Goal: Information Seeking & Learning: Learn about a topic

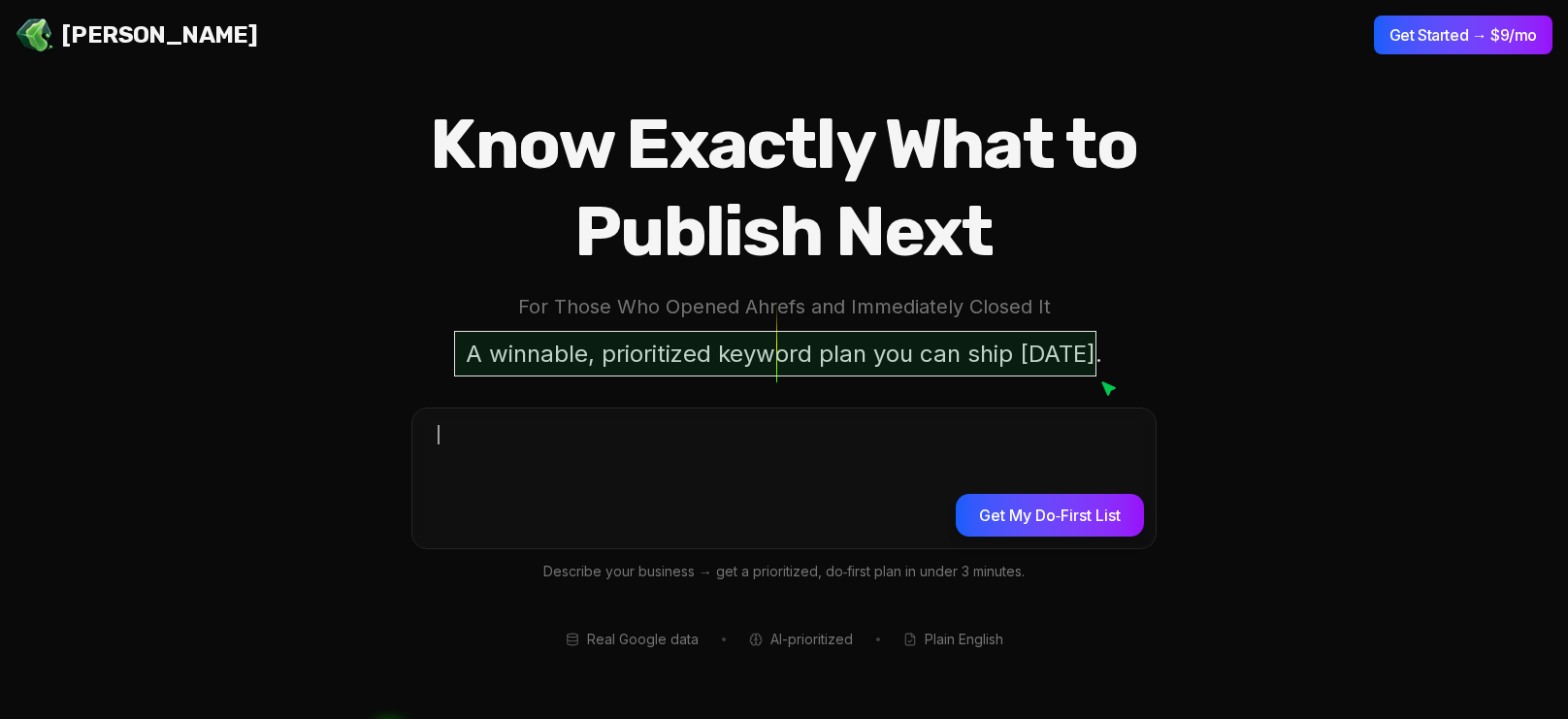
click at [871, 246] on h1 "Know Exactly What to Publish Next" at bounding box center [784, 187] width 870 height 174
drag, startPoint x: 887, startPoint y: 169, endPoint x: 952, endPoint y: 167, distance: 65.0
click at [889, 170] on h1 "Know Exactly What to Publish Next" at bounding box center [784, 187] width 870 height 174
drag, startPoint x: 952, startPoint y: 167, endPoint x: 926, endPoint y: 202, distance: 43.6
click at [948, 173] on h1 "Know Exactly What to Publish Next" at bounding box center [784, 187] width 870 height 174
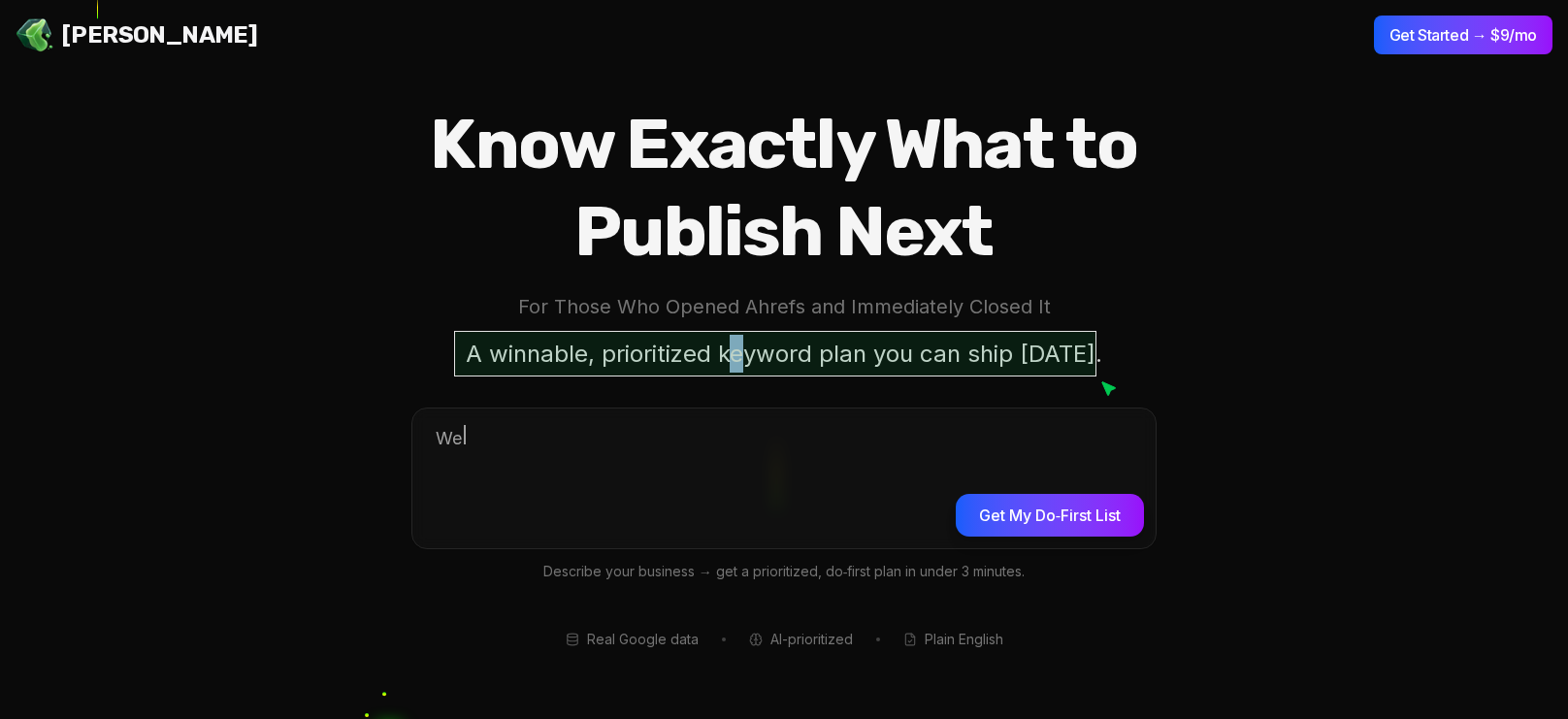
click at [743, 351] on p "A winnable, prioritized keyword plan you can ship [DATE]." at bounding box center [784, 354] width 660 height 45
click at [765, 353] on p "A winnable, prioritized keyword plan you can ship [DATE]." at bounding box center [784, 354] width 660 height 45
drag, startPoint x: 828, startPoint y: 353, endPoint x: 863, endPoint y: 353, distance: 35.0
click at [863, 353] on p "A winnable, prioritized keyword plan you can ship [DATE]." at bounding box center [784, 354] width 660 height 45
drag, startPoint x: 998, startPoint y: 346, endPoint x: 1018, endPoint y: 347, distance: 20.0
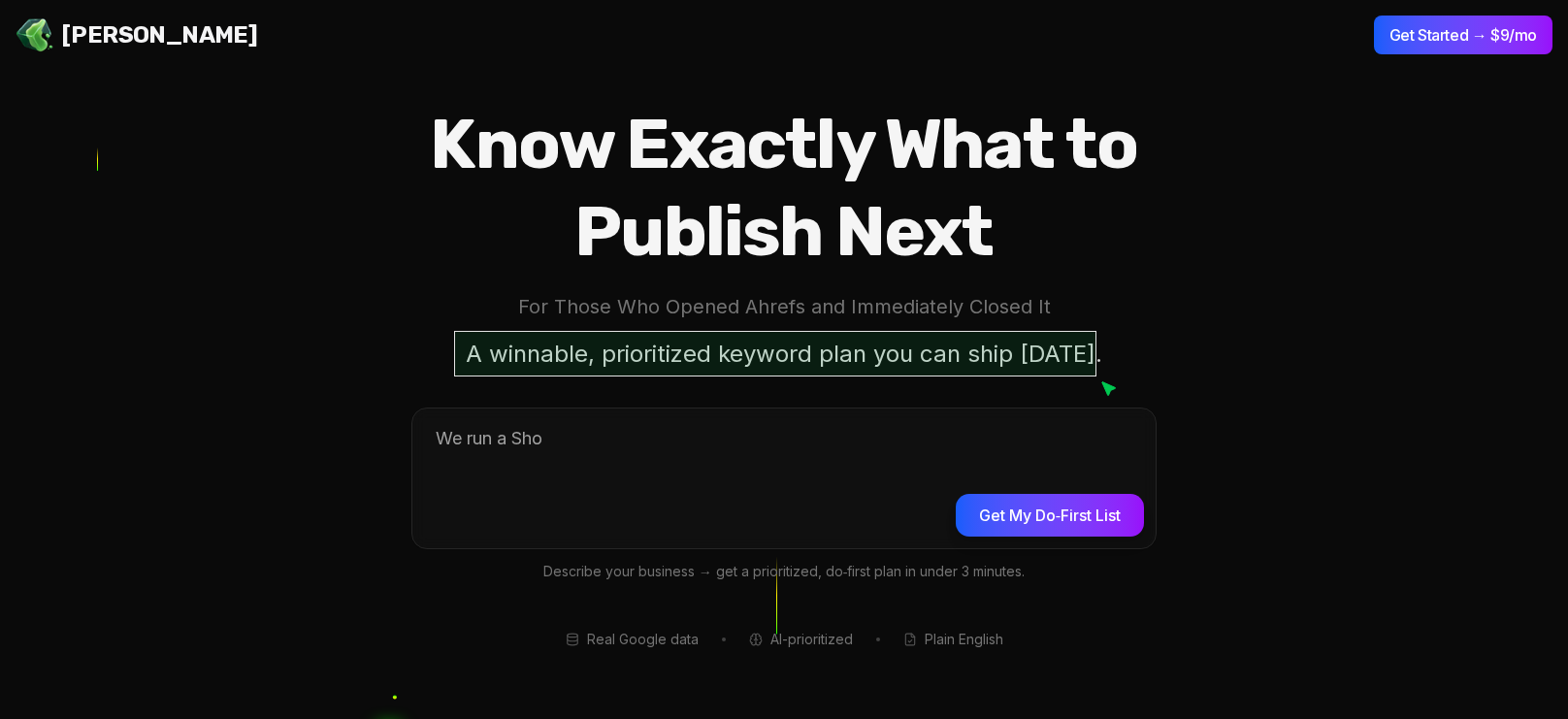
click at [1000, 348] on p "A winnable, prioritized keyword plan you can ship [DATE]." at bounding box center [784, 354] width 660 height 45
drag, startPoint x: 1031, startPoint y: 344, endPoint x: 1121, endPoint y: 343, distance: 90.0
click at [1032, 343] on p "A winnable, prioritized keyword plan you can ship [DATE]." at bounding box center [784, 354] width 660 height 45
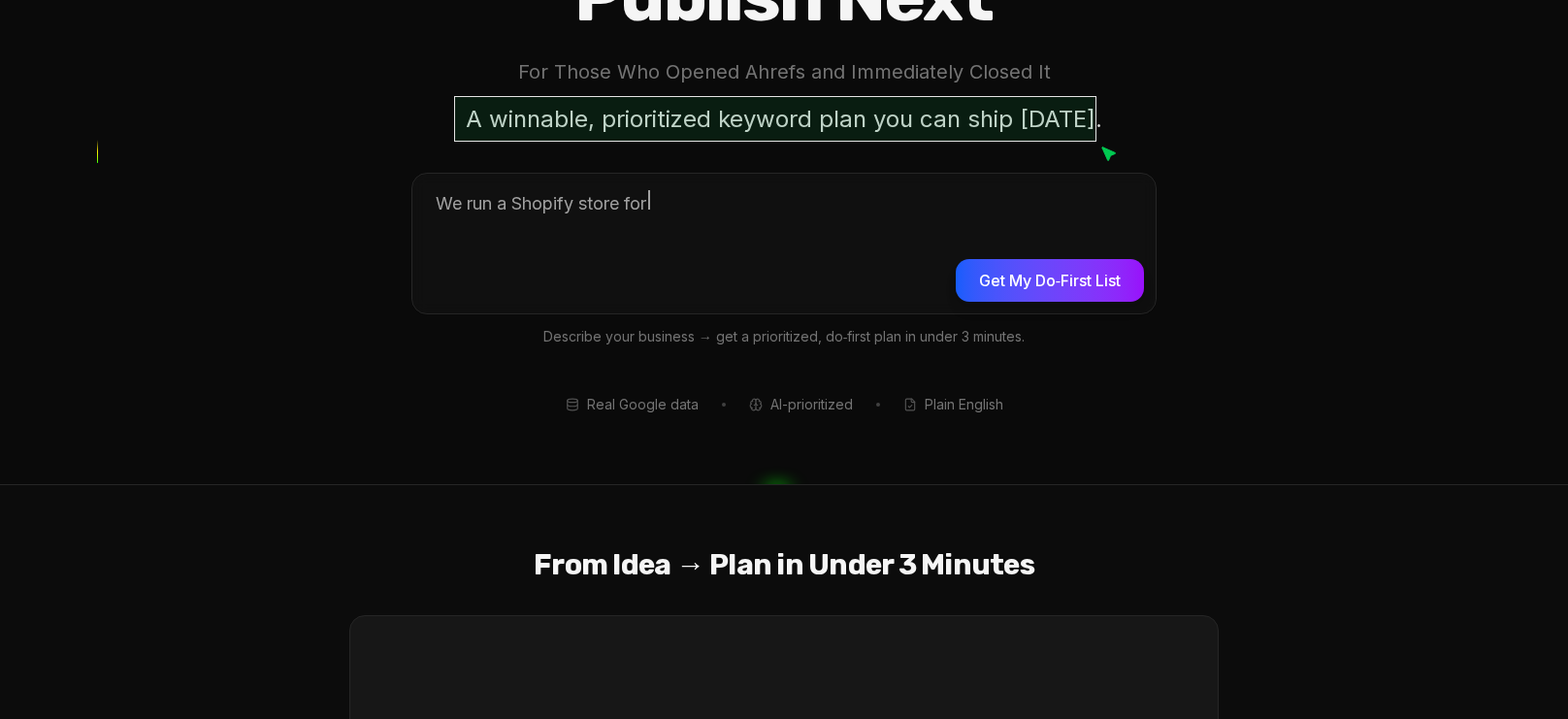
click at [1206, 339] on div "Know Exactly What to Publish Next For Those Who Opened Ahrefs and Immediately C…" at bounding box center [784, 140] width 870 height 549
click at [1237, 325] on section "Know Exactly What to Publish Next For Those Who Opened Ahrefs and Immediately C…" at bounding box center [784, 125] width 1568 height 719
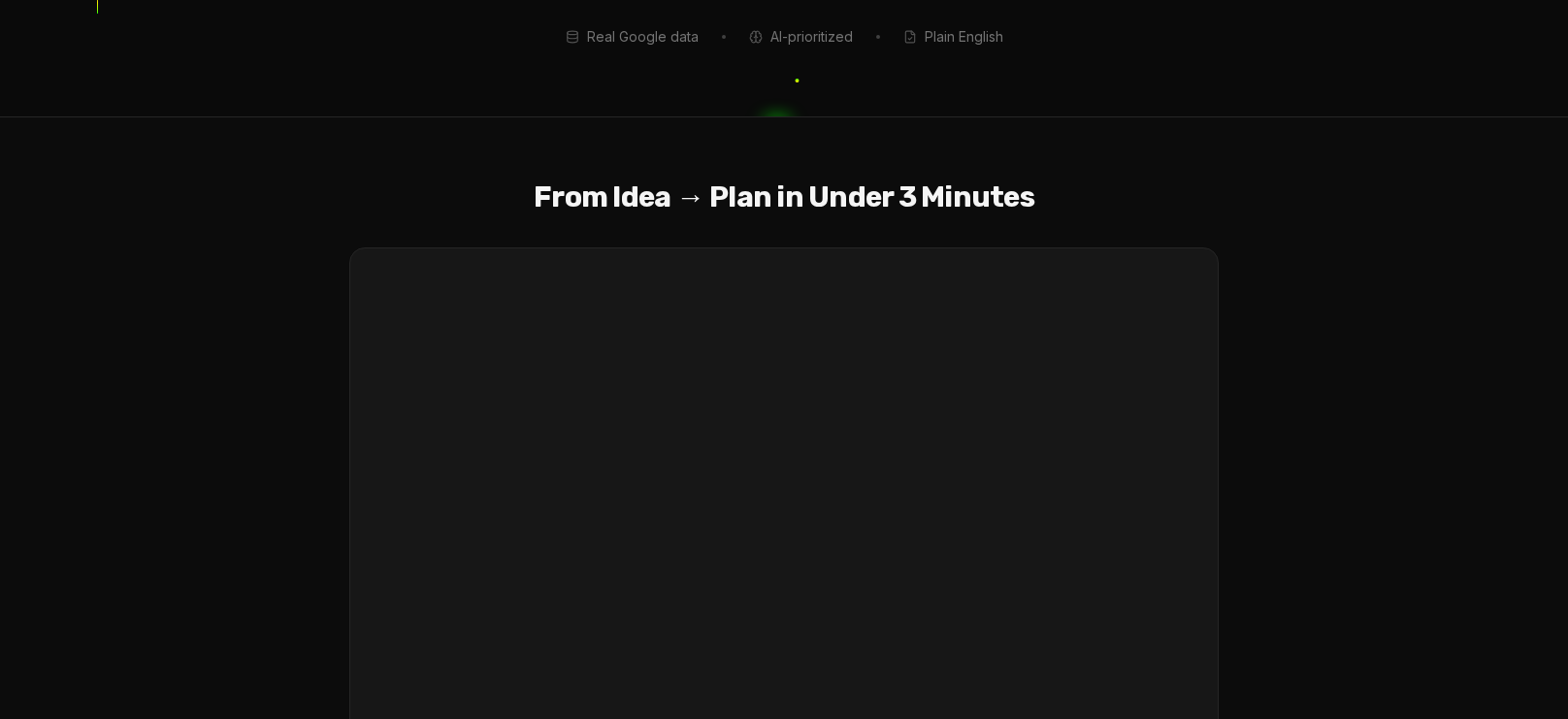
click at [543, 279] on video "Your browser does not support the video tag." at bounding box center [784, 491] width 868 height 488
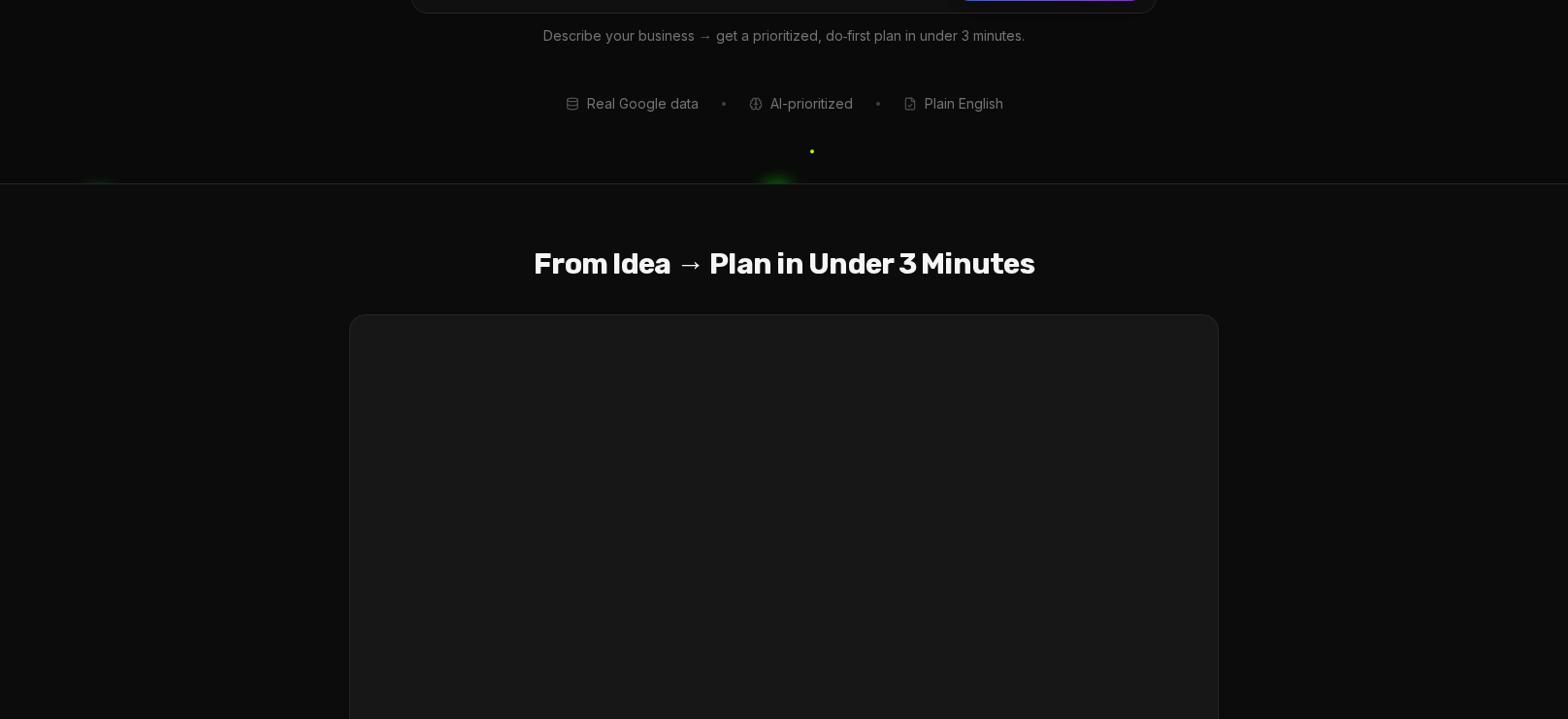
scroll to position [532, 0]
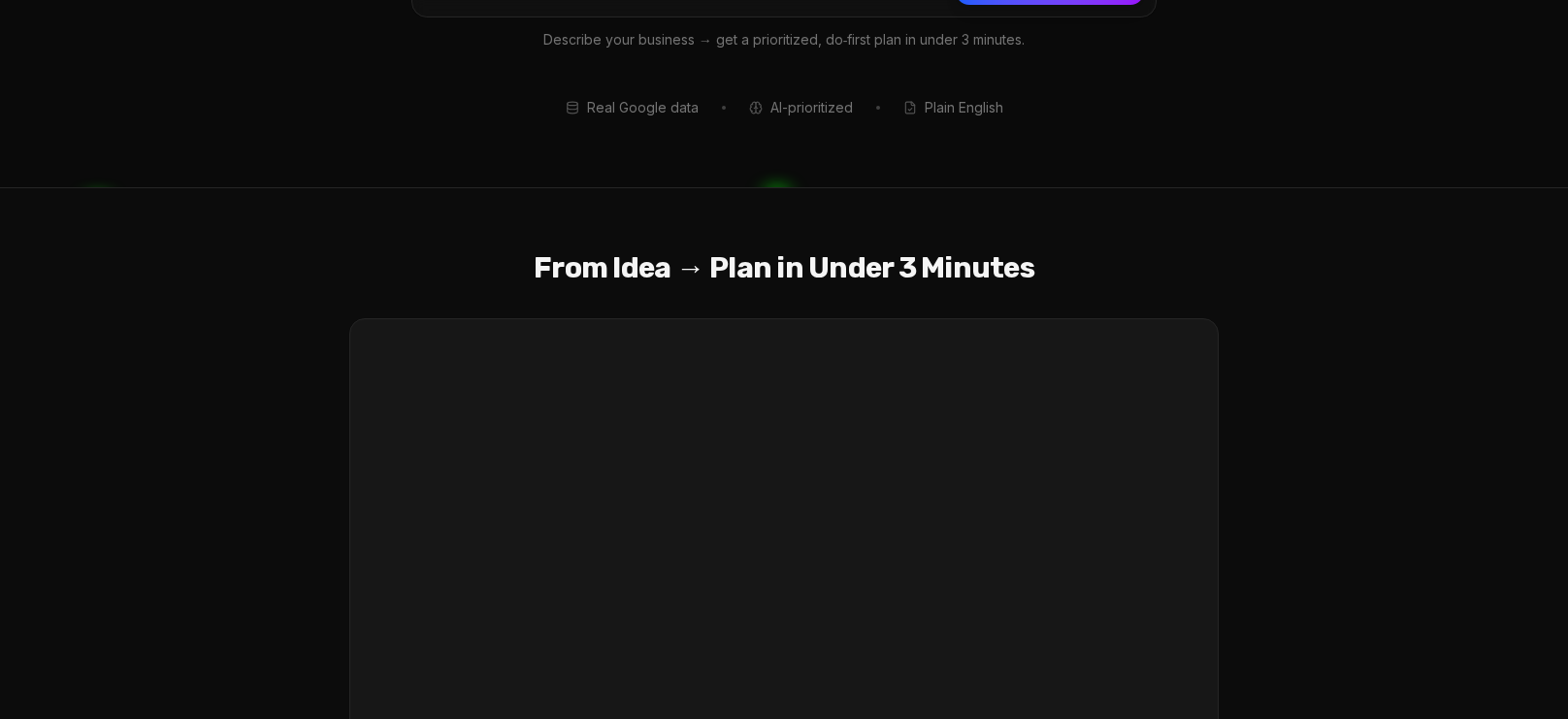
click at [637, 108] on span "Real Google data" at bounding box center [642, 108] width 111 height 20
drag, startPoint x: 637, startPoint y: 108, endPoint x: 882, endPoint y: 97, distance: 245.2
click at [645, 109] on span "Real Google data" at bounding box center [642, 108] width 111 height 20
click at [912, 103] on div "Real Google data AI-prioritized Plain English" at bounding box center [784, 108] width 870 height 20
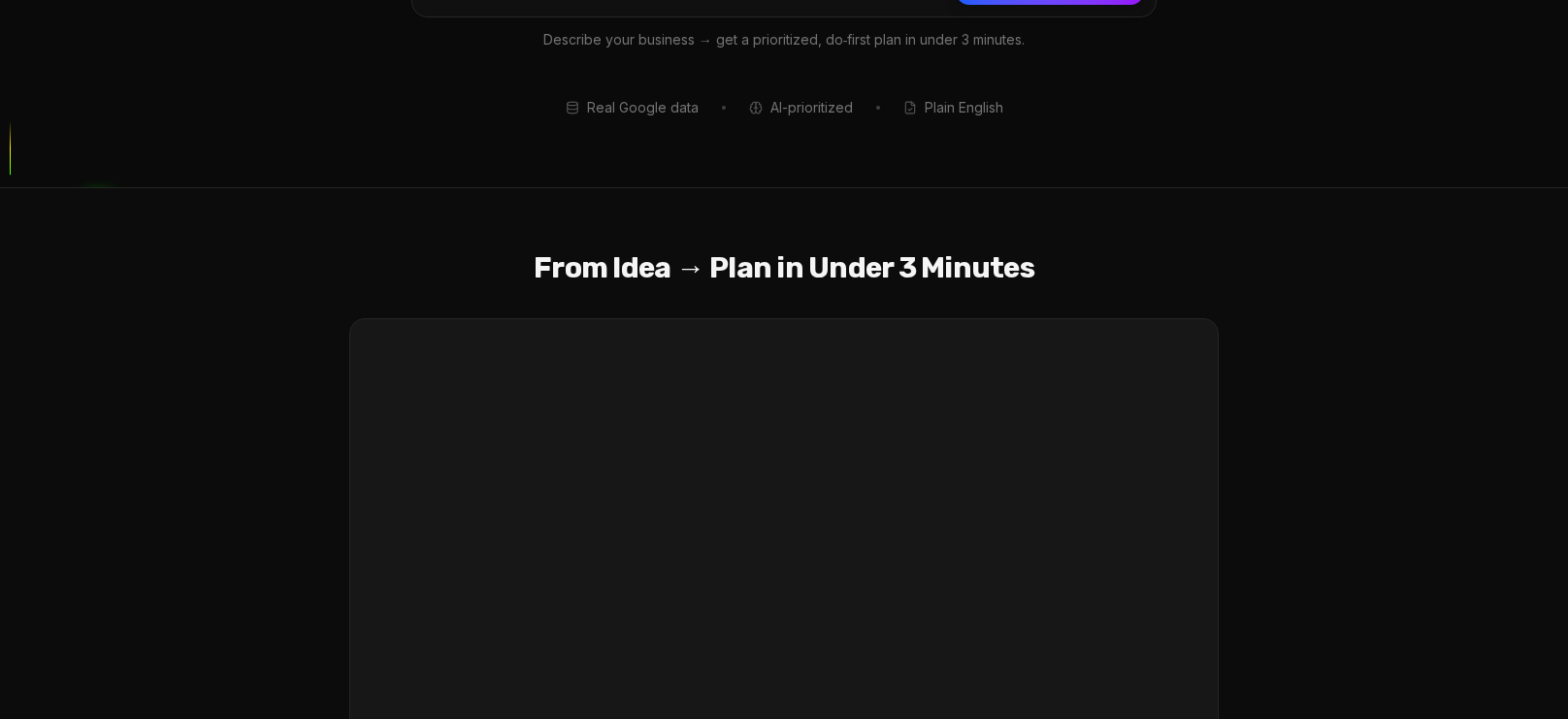
click at [1028, 105] on div "Real Google data AI-prioritized Plain English" at bounding box center [784, 108] width 870 height 20
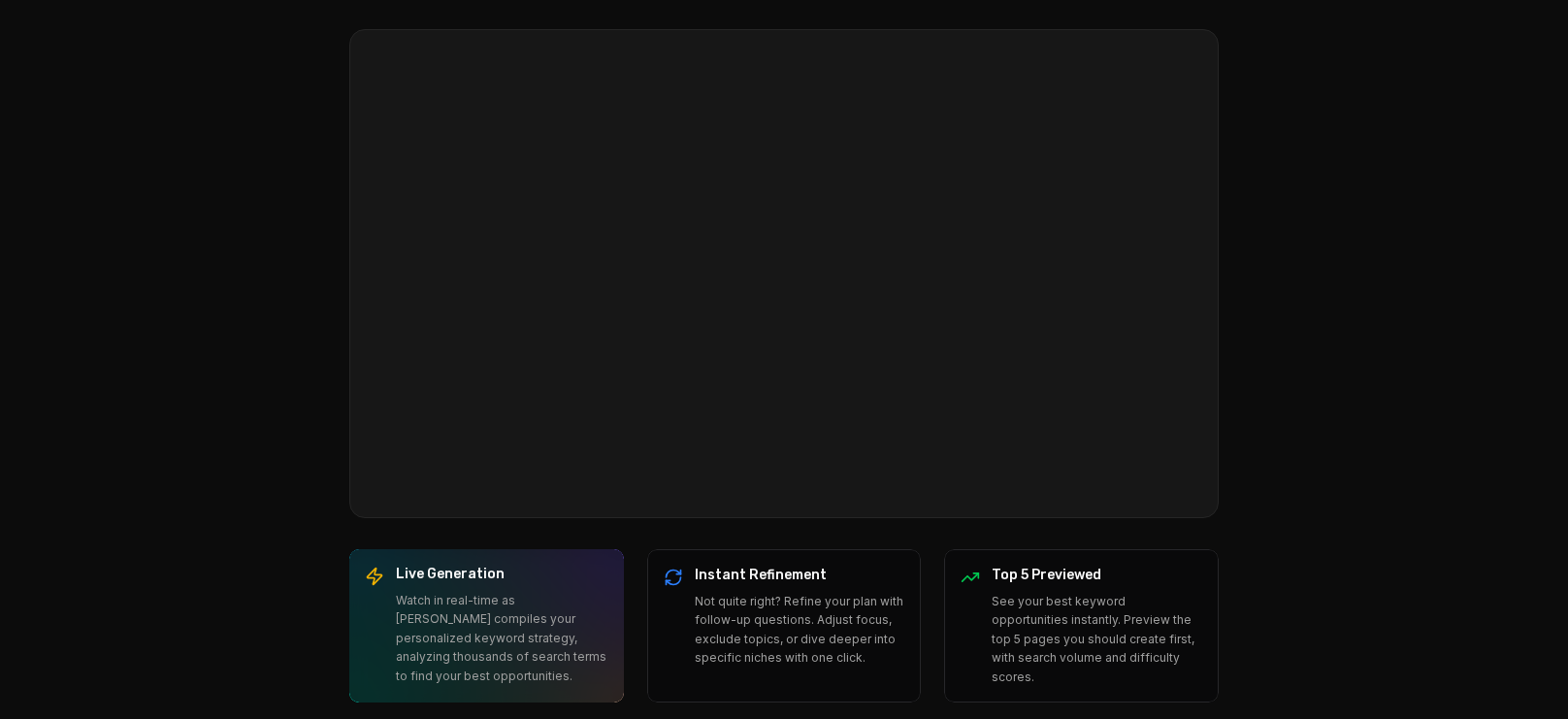
drag, startPoint x: 555, startPoint y: 286, endPoint x: 576, endPoint y: 295, distance: 22.8
click at [555, 286] on video "Your browser does not support the video tag." at bounding box center [784, 274] width 868 height 488
click at [597, 303] on video "Your browser does not support the video tag." at bounding box center [784, 274] width 868 height 488
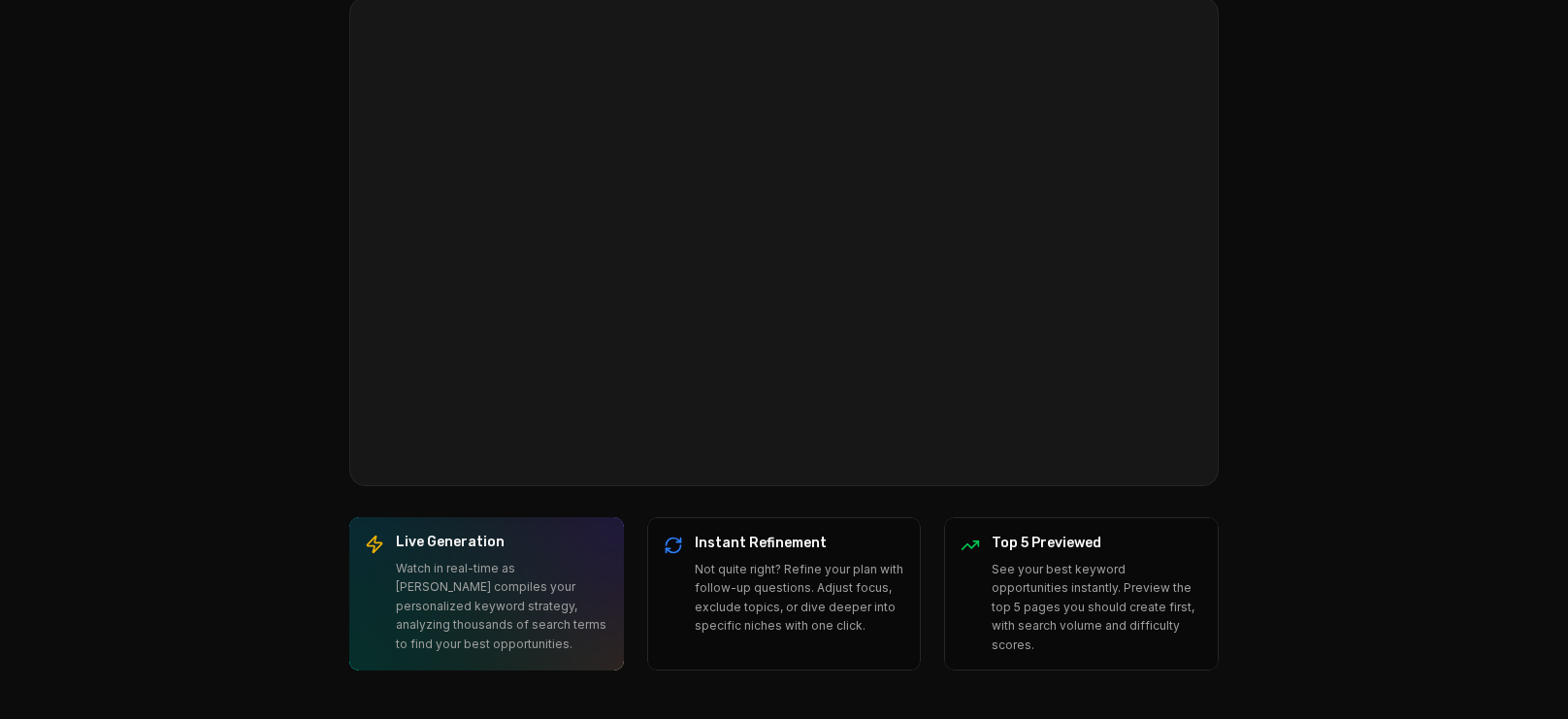
click at [710, 319] on video "Your browser does not support the video tag." at bounding box center [784, 241] width 868 height 488
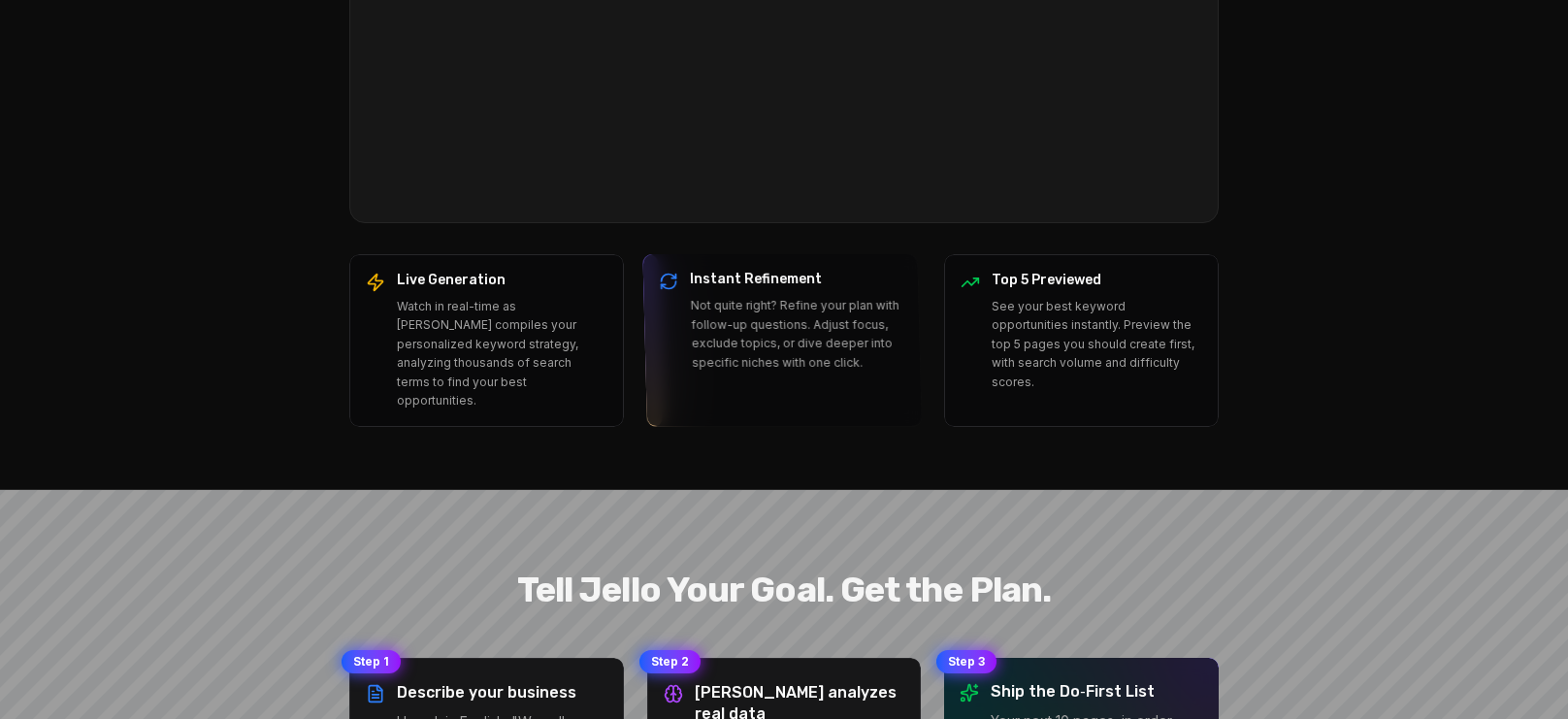
click at [892, 344] on div "Instant Refinement Not quite right? Refine your plan with follow-up questions. …" at bounding box center [781, 340] width 279 height 172
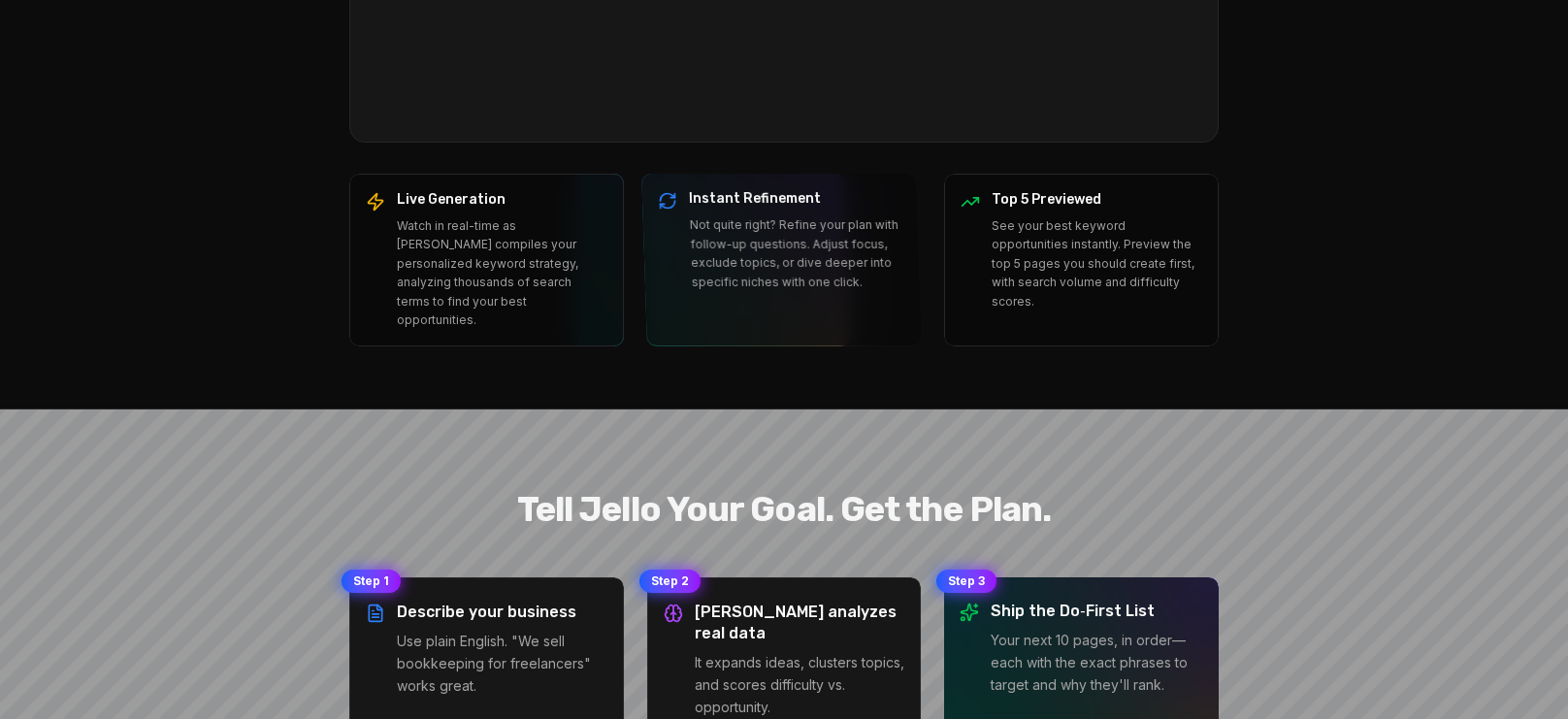
drag, startPoint x: 878, startPoint y: 225, endPoint x: 903, endPoint y: 229, distance: 25.3
click at [882, 225] on p "Not quite right? Refine your plan with follow-up questions. Adjust focus, exclu…" at bounding box center [797, 253] width 215 height 76
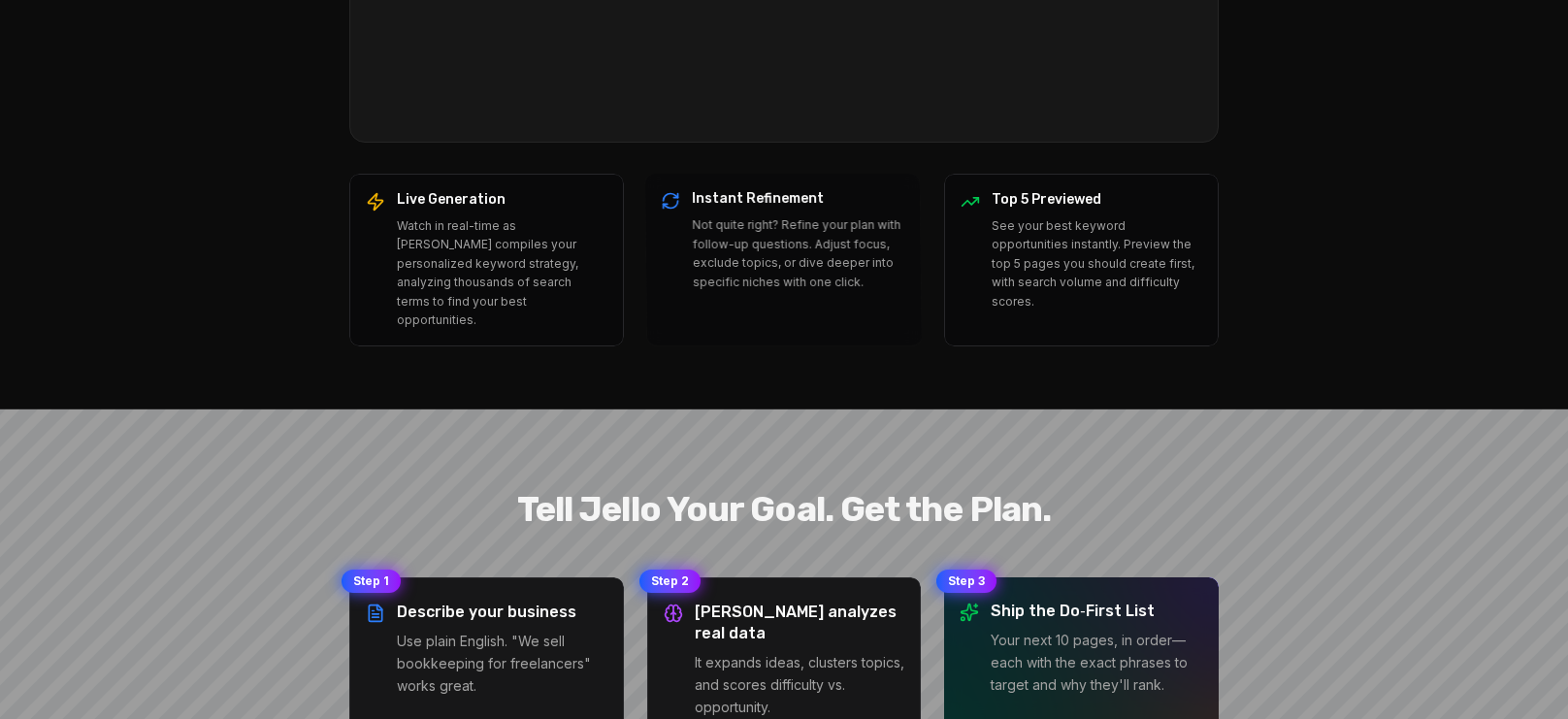
drag, startPoint x: 1000, startPoint y: 229, endPoint x: 1031, endPoint y: 232, distance: 31.1
click at [1007, 230] on p "See your best keyword opportunities instantly. Preview the top 5 pages you shou…" at bounding box center [1097, 264] width 211 height 96
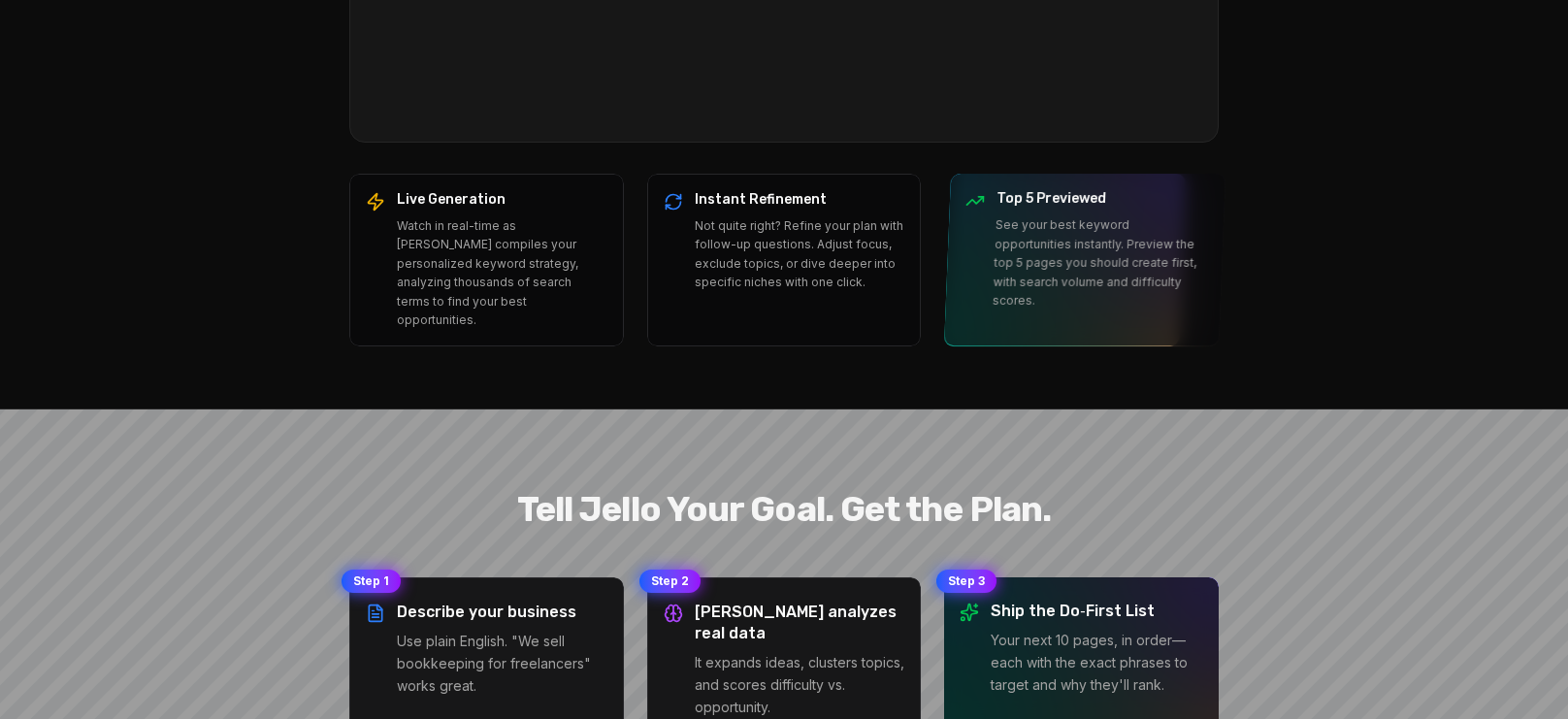
click at [1031, 232] on p "See your best keyword opportunities instantly. Preview the top 5 pages you shou…" at bounding box center [1101, 263] width 217 height 96
click at [1032, 232] on p "See your best keyword opportunities instantly. Preview the top 5 pages you shou…" at bounding box center [1099, 263] width 215 height 96
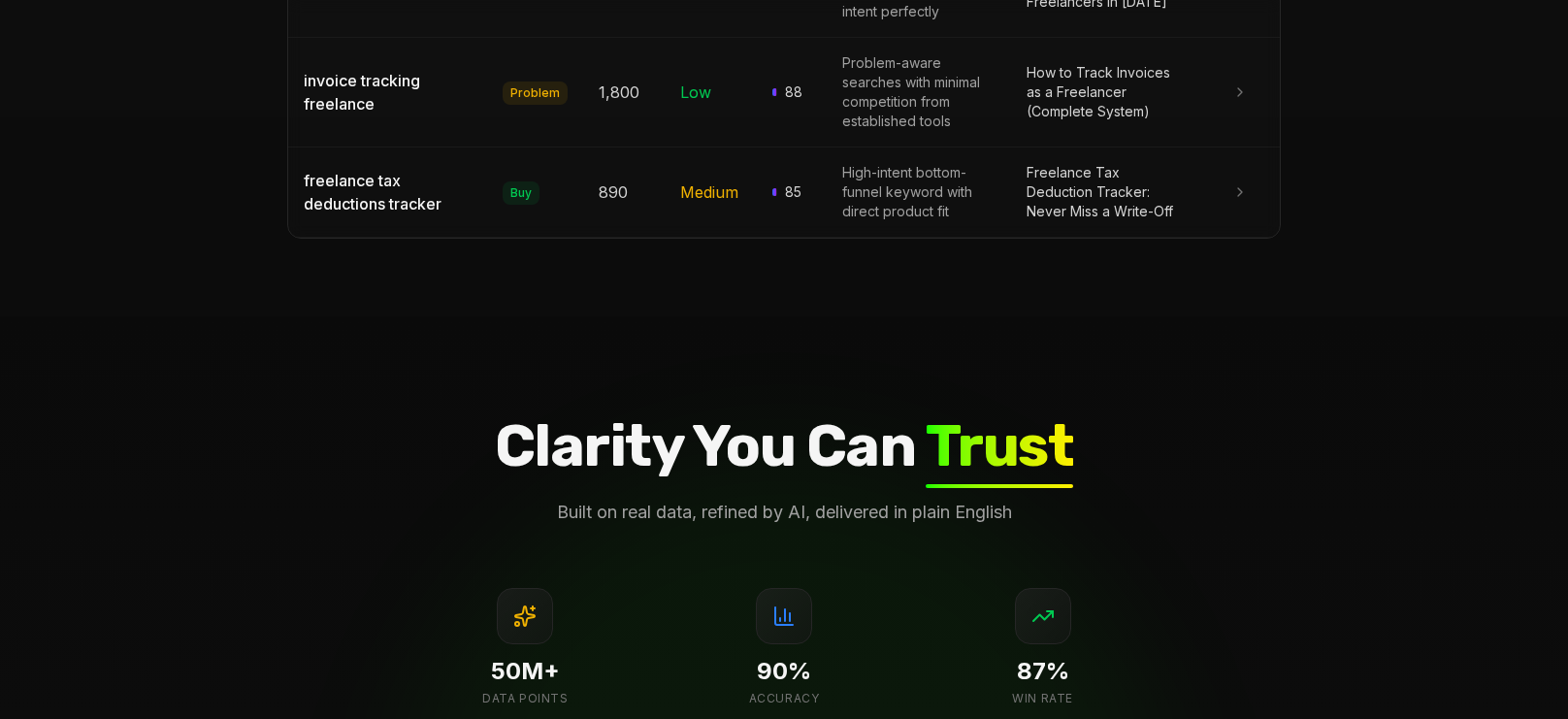
scroll to position [2387, 0]
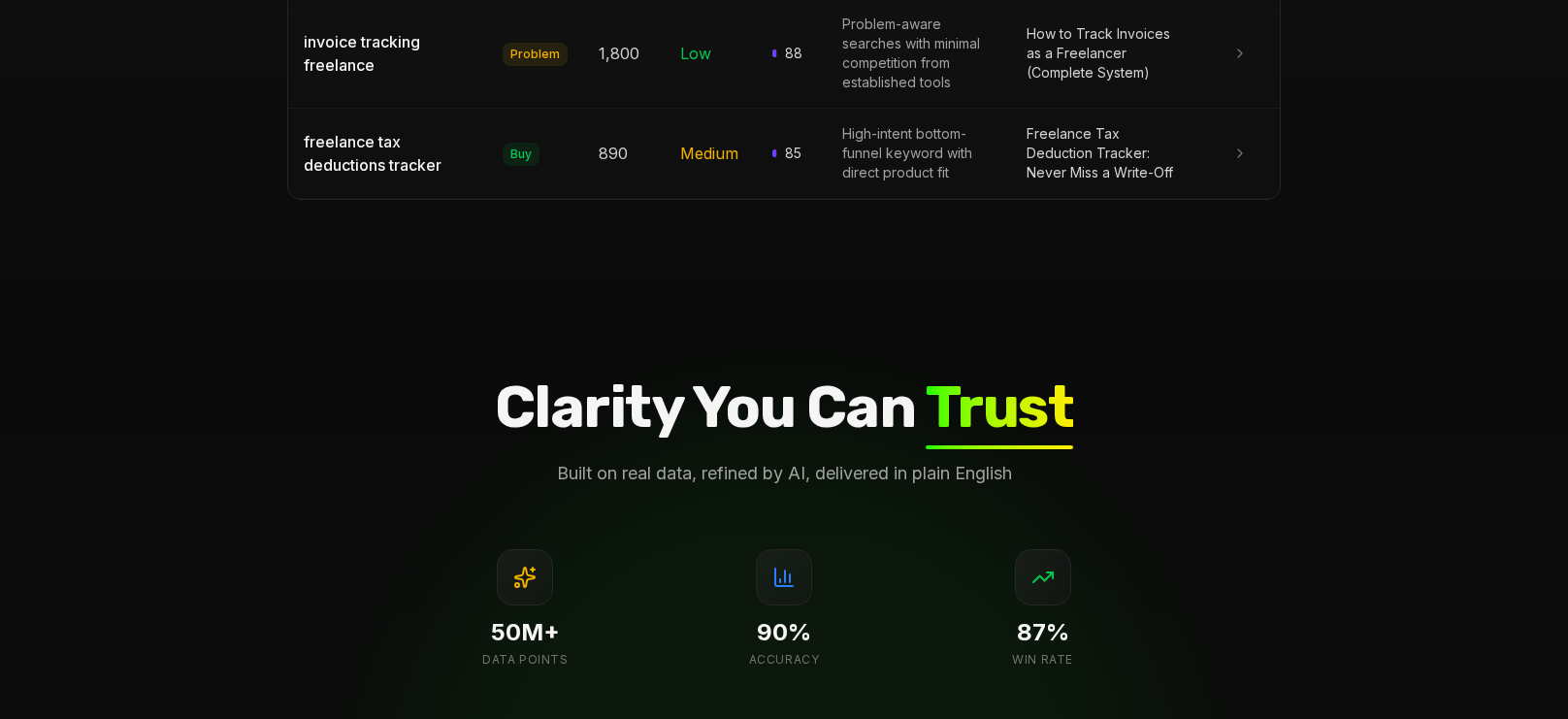
click at [698, 144] on span "Medium" at bounding box center [709, 154] width 58 height 20
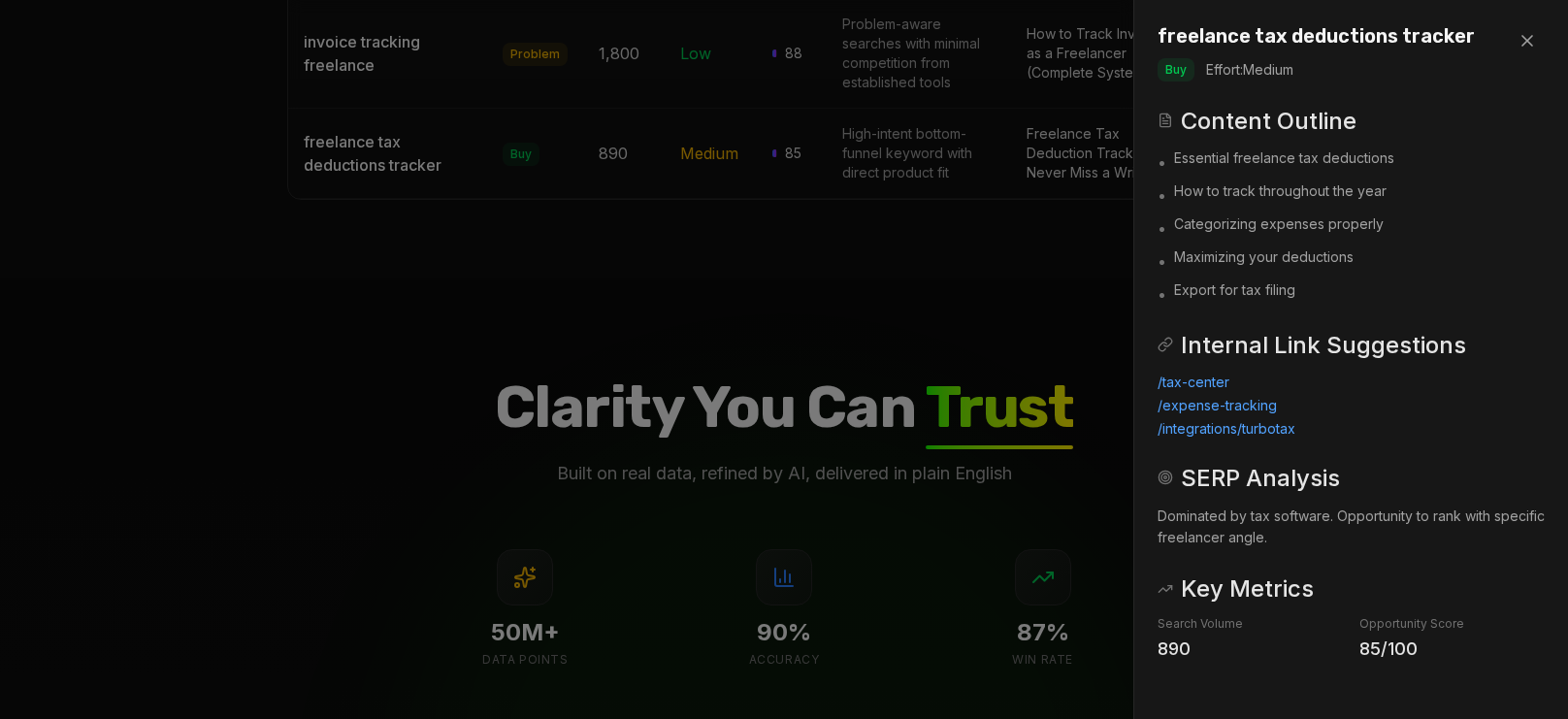
click at [849, 120] on div at bounding box center [784, 360] width 1568 height 719
drag, startPoint x: 920, startPoint y: 119, endPoint x: 930, endPoint y: 120, distance: 10.0
click at [930, 120] on td "High-intent bottom-funnel keyword with direct product fit" at bounding box center [919, 153] width 184 height 91
drag, startPoint x: 987, startPoint y: 123, endPoint x: 1118, endPoint y: 161, distance: 136.4
click at [990, 125] on div at bounding box center [784, 360] width 1568 height 719
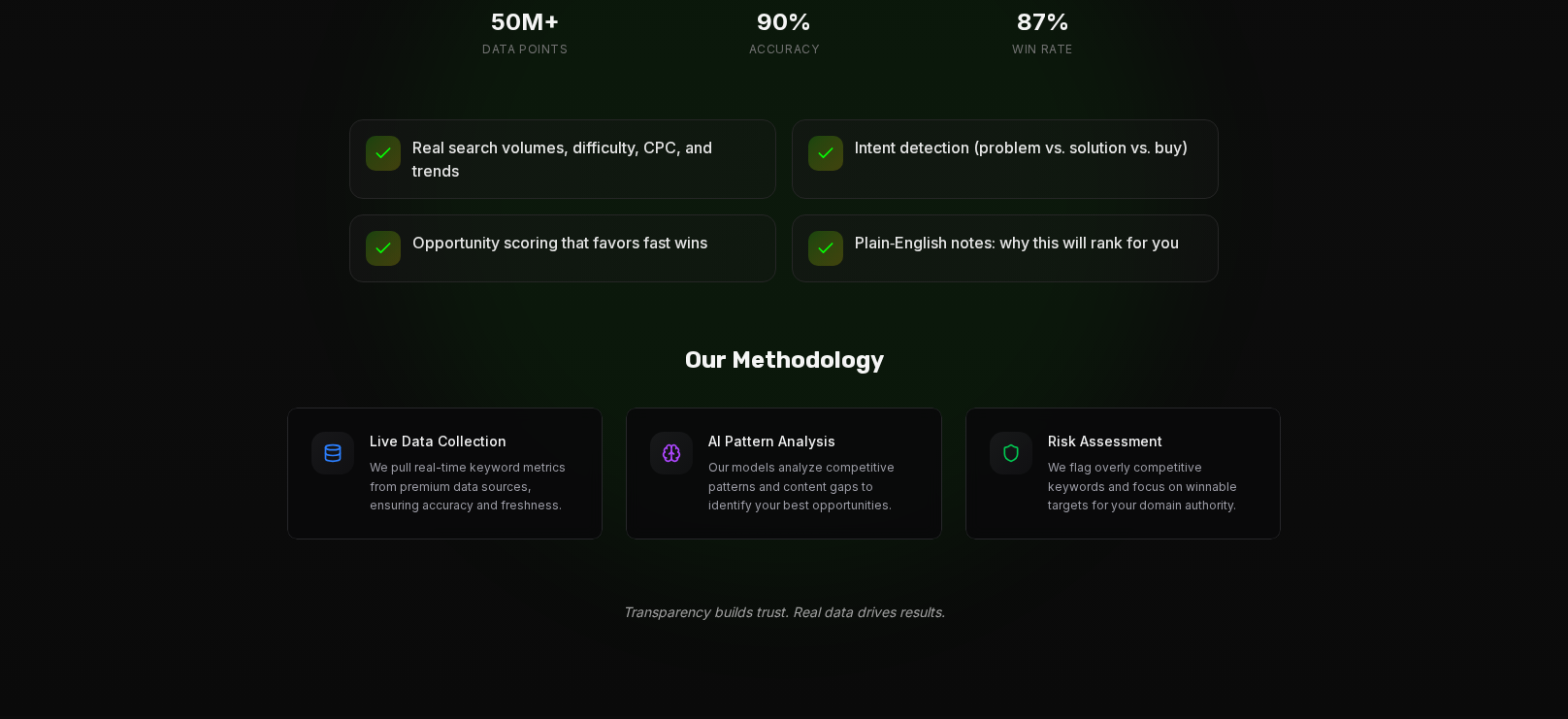
scroll to position [3111, 0]
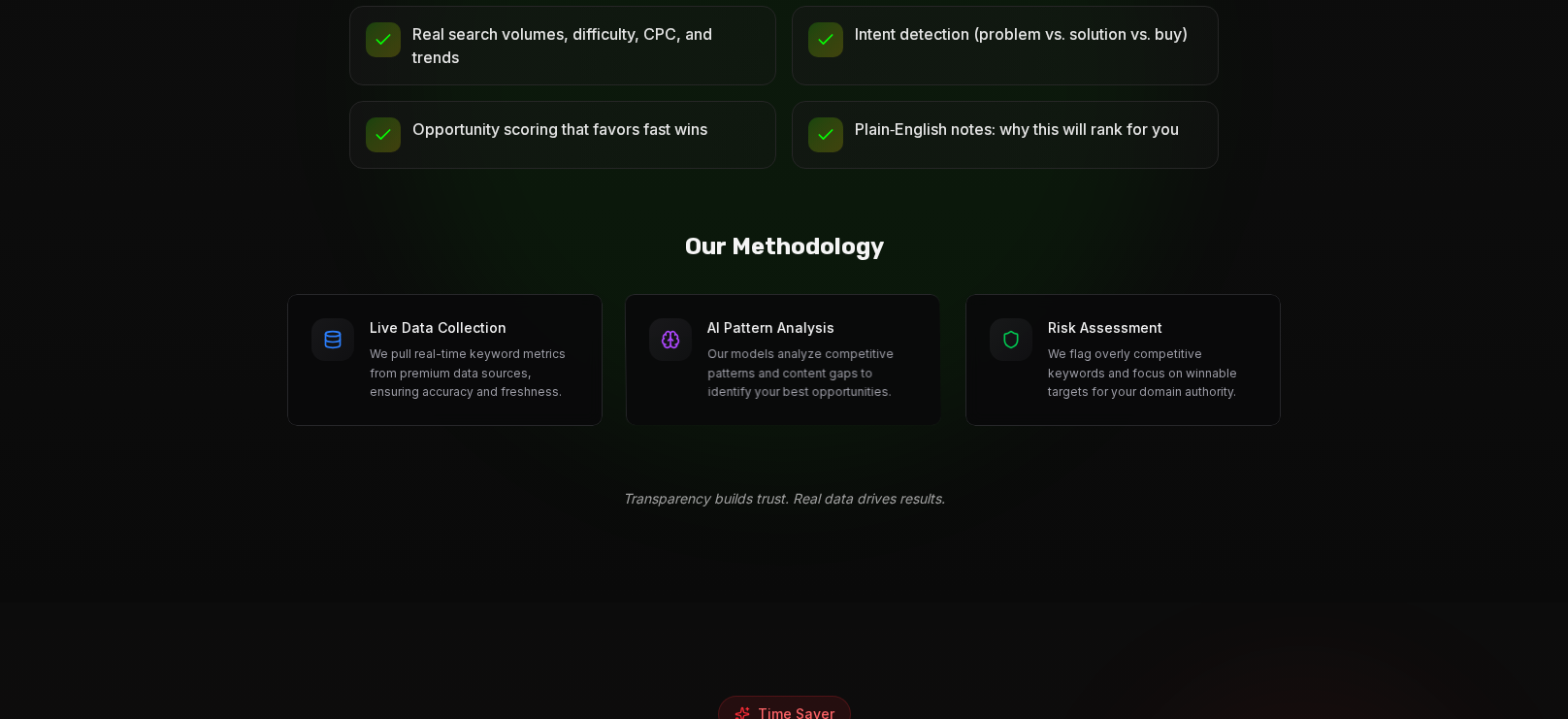
drag, startPoint x: 788, startPoint y: 316, endPoint x: 860, endPoint y: 306, distance: 72.7
click at [789, 345] on p "Our models analyze competitive patterns and content gaps to identify your best …" at bounding box center [812, 373] width 210 height 57
drag, startPoint x: 860, startPoint y: 306, endPoint x: 1122, endPoint y: 290, distance: 262.5
click at [867, 345] on p "Our models analyze competitive patterns and content gaps to identify your best …" at bounding box center [814, 373] width 210 height 57
drag, startPoint x: 1122, startPoint y: 290, endPoint x: 1136, endPoint y: 296, distance: 15.2
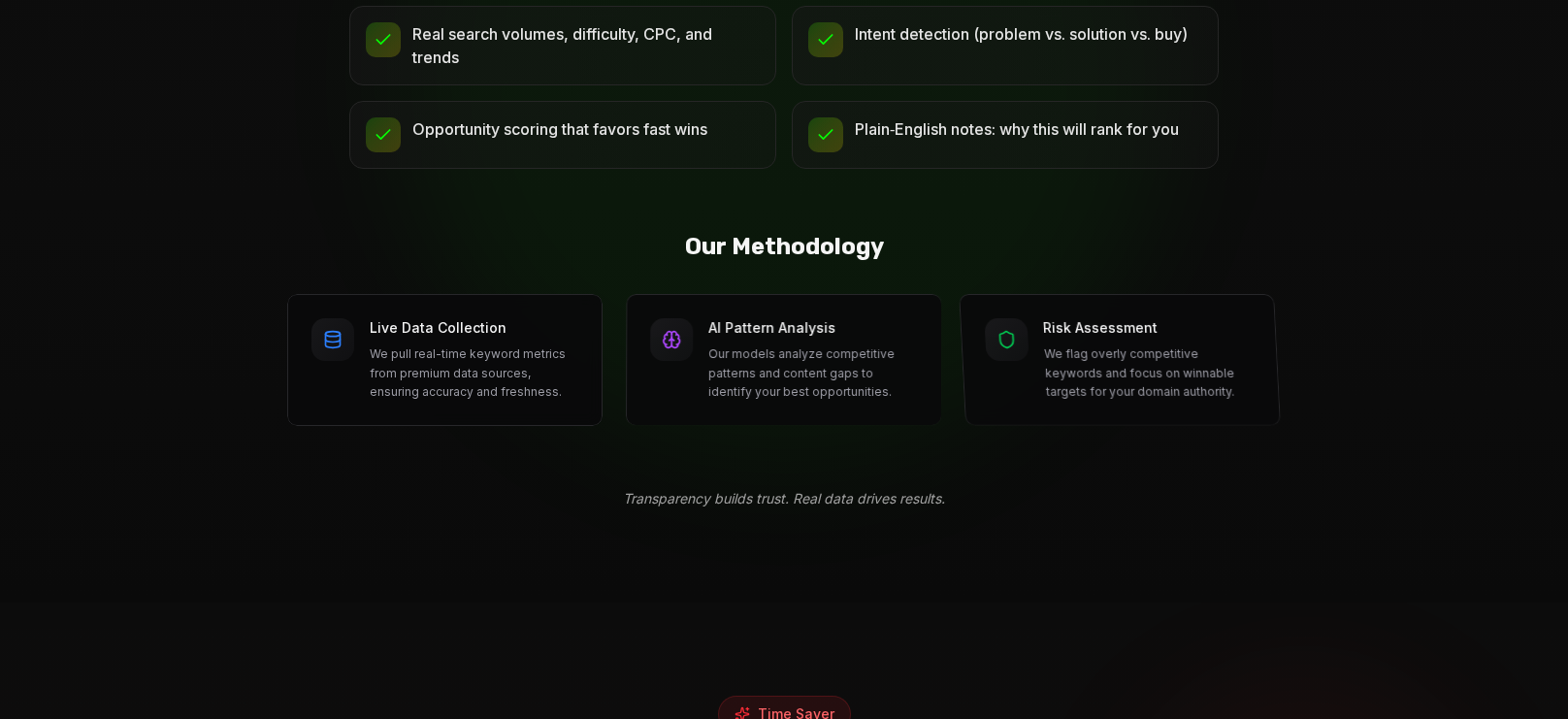
click at [1123, 318] on h4 "Risk Assessment" at bounding box center [1146, 327] width 210 height 19
click at [1136, 318] on div "Risk Assessment We flag overly competitive keywords and focus on winnable targe…" at bounding box center [1148, 360] width 214 height 84
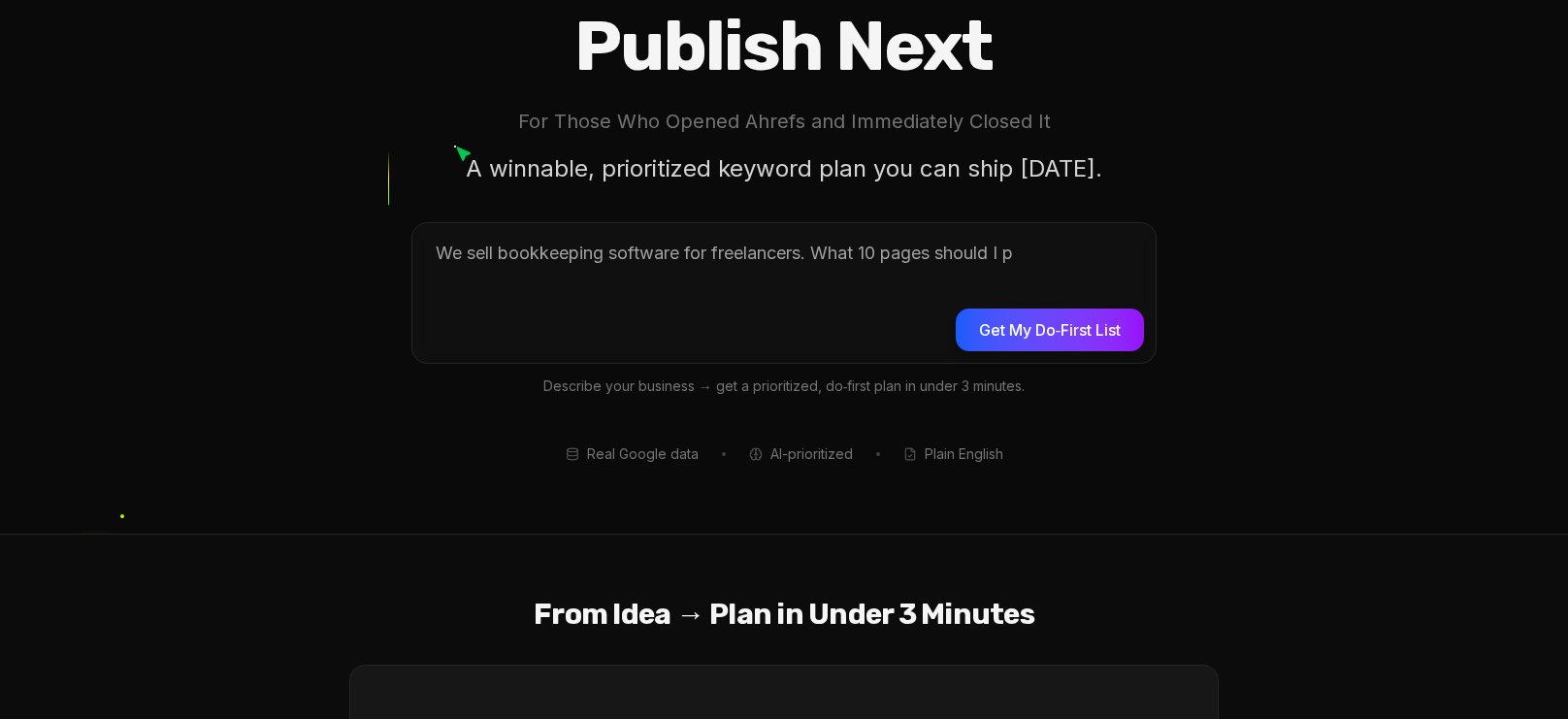
scroll to position [0, 0]
